Goal: Find specific page/section: Find specific page/section

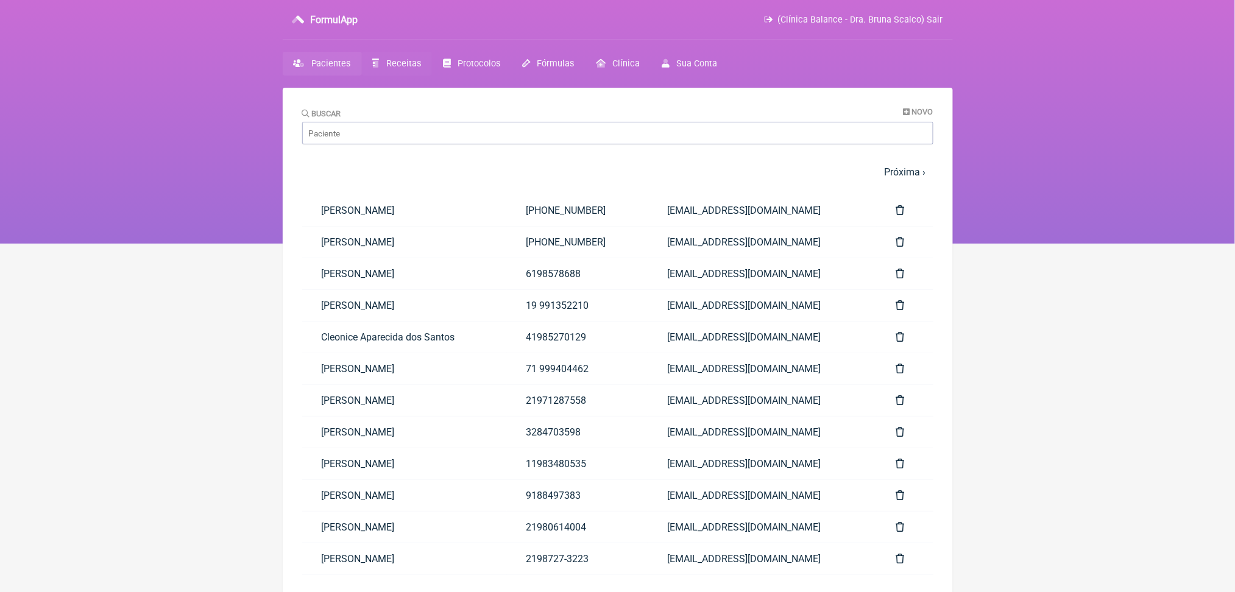
click at [414, 71] on link "Receitas" at bounding box center [397, 64] width 70 height 24
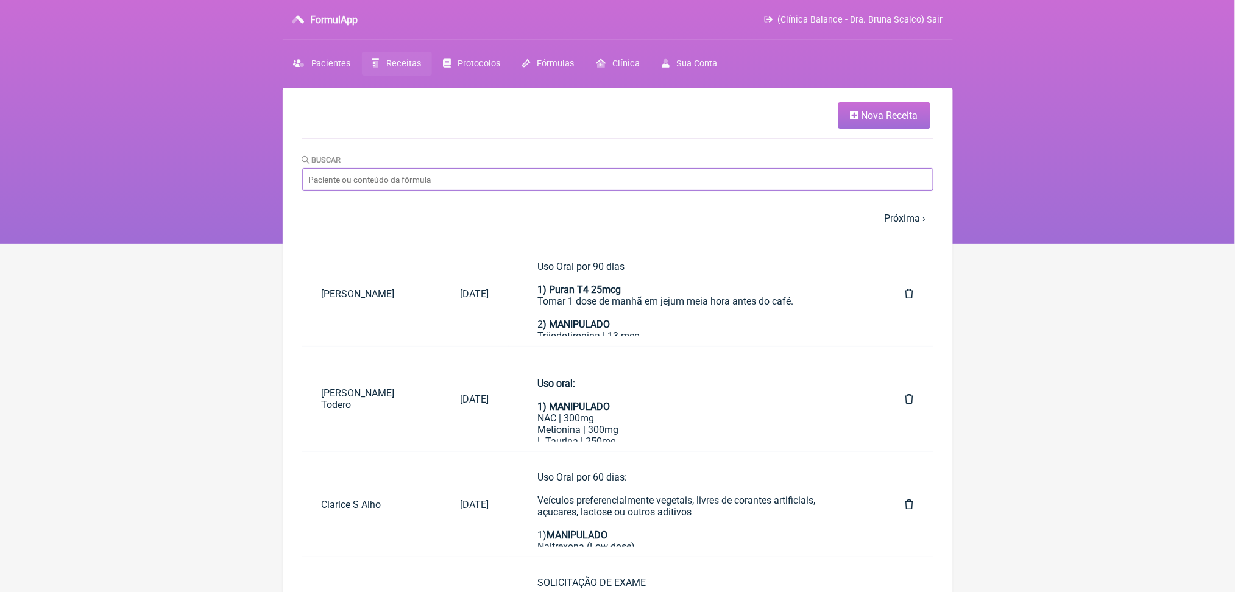
click at [423, 191] on input "Buscar" at bounding box center [617, 179] width 631 height 23
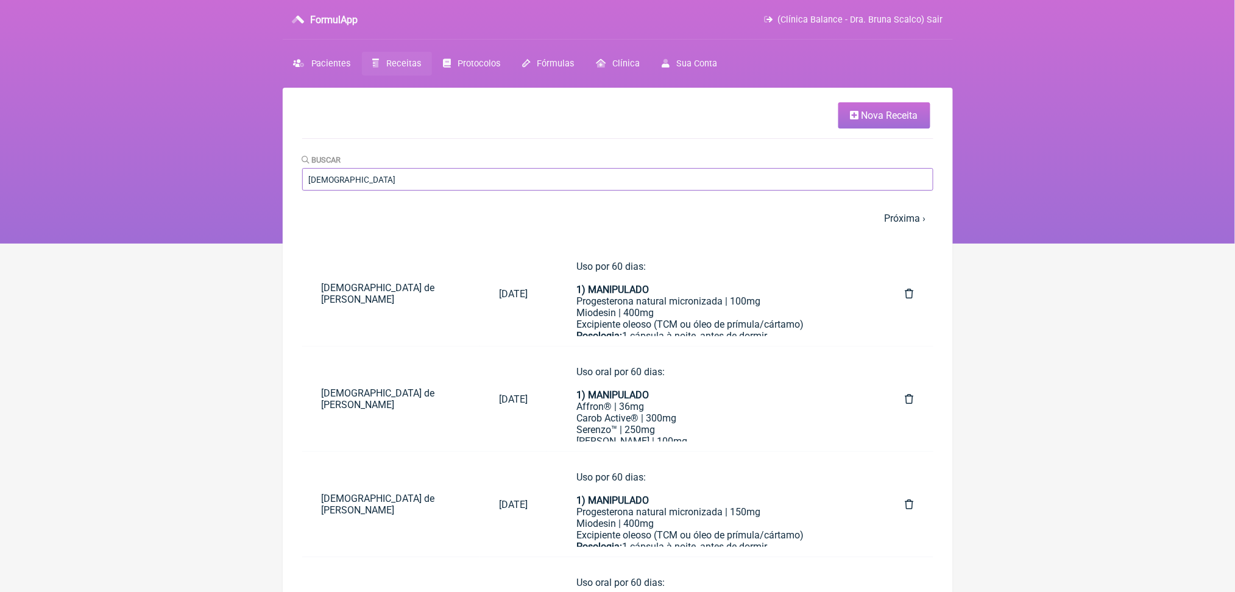
type input "[DEMOGRAPHIC_DATA] de [PERSON_NAME]"
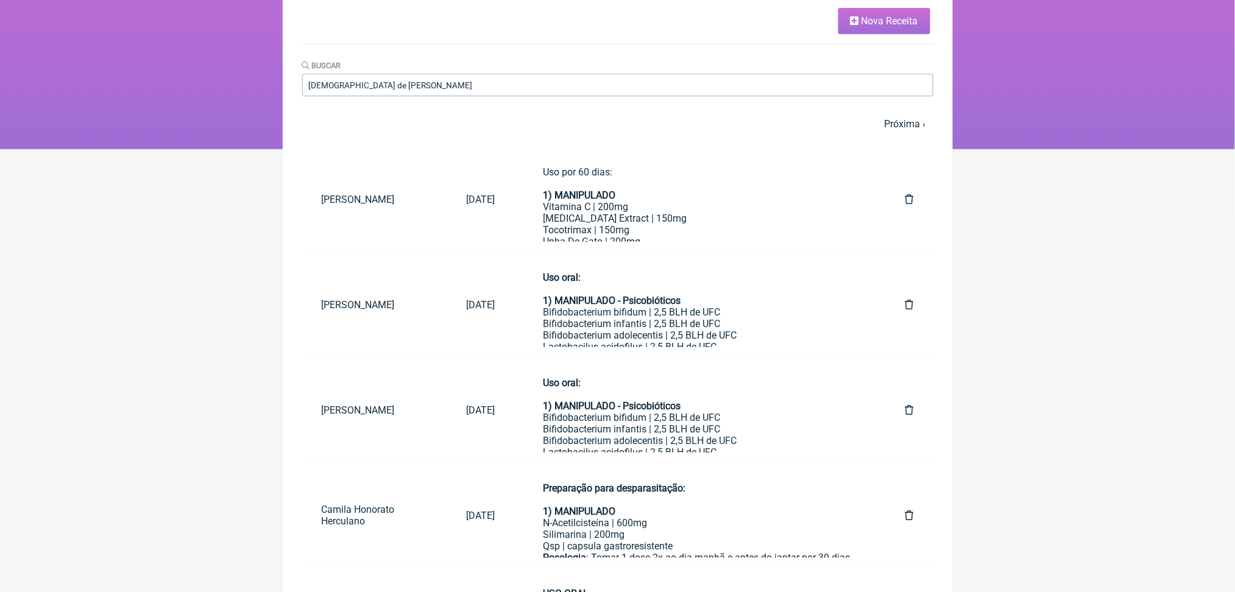
scroll to position [52, 0]
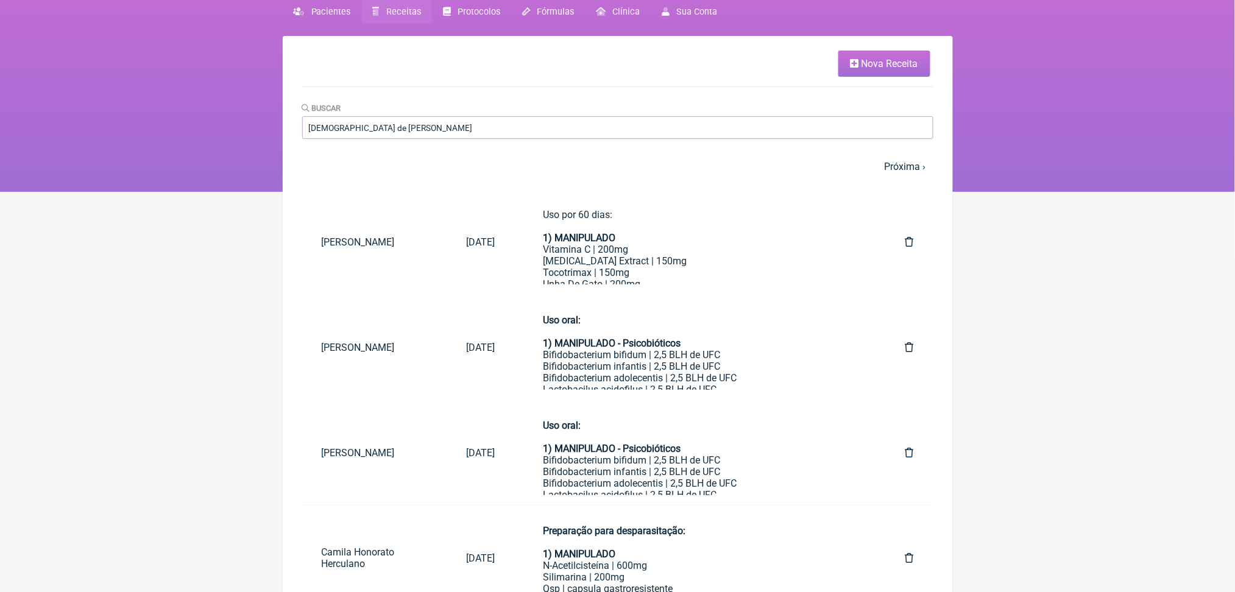
click at [638, 119] on div "Buscar [PERSON_NAME]" at bounding box center [617, 120] width 631 height 37
click at [519, 139] on input "[DEMOGRAPHIC_DATA] de [PERSON_NAME]" at bounding box center [617, 127] width 631 height 23
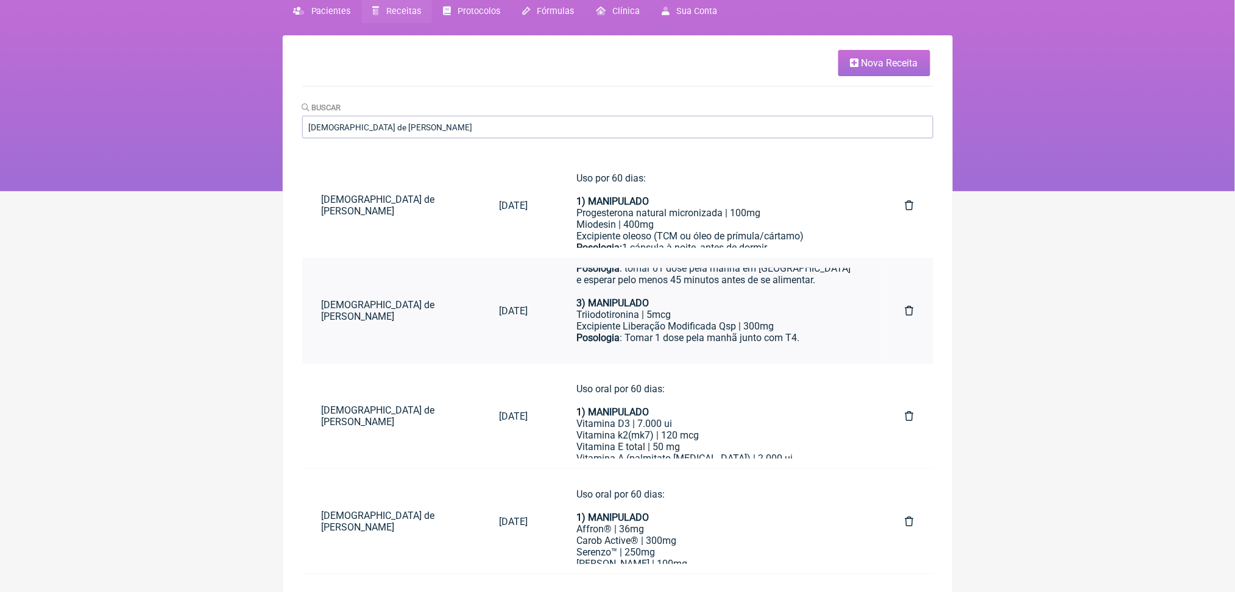
scroll to position [16, 0]
